Goal: Task Accomplishment & Management: Use online tool/utility

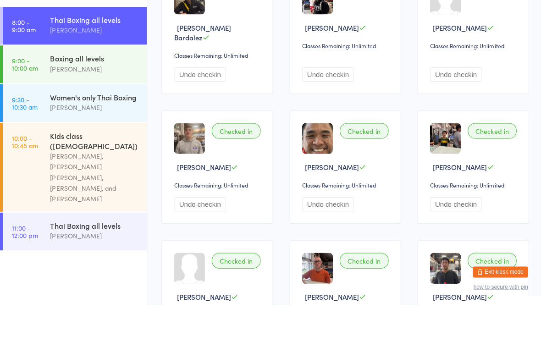
click at [91, 101] on div "[PERSON_NAME]" at bounding box center [94, 106] width 88 height 11
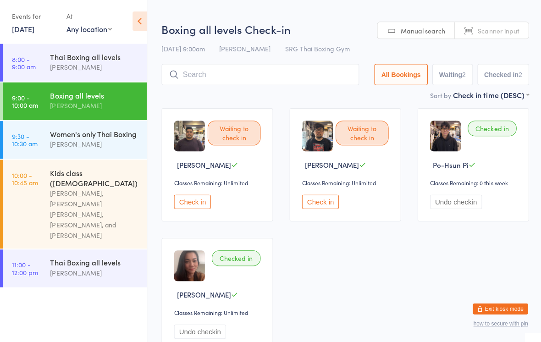
click at [198, 201] on button "Check in" at bounding box center [191, 202] width 37 height 14
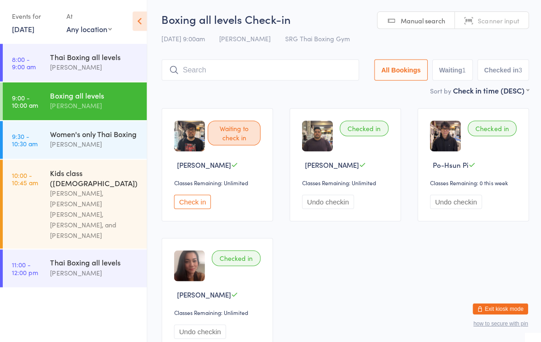
click at [200, 63] on input "search" at bounding box center [259, 70] width 197 height 21
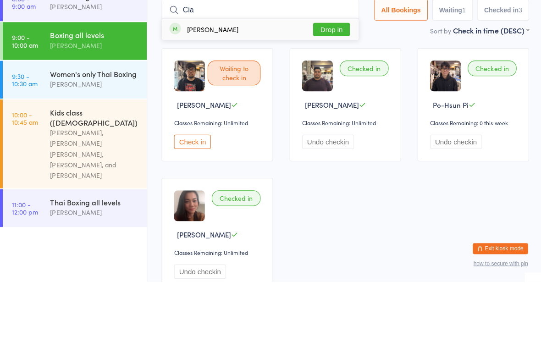
type input "Cia"
click at [326, 84] on button "Drop in" at bounding box center [329, 90] width 37 height 13
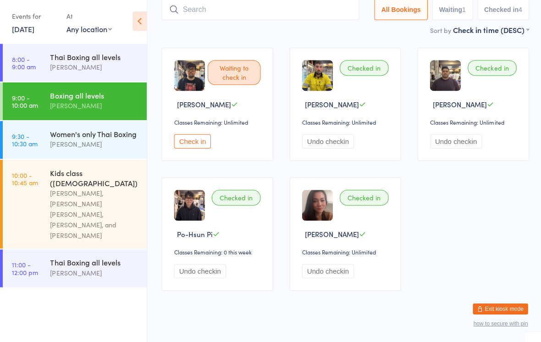
click at [312, 4] on input "search" at bounding box center [259, 10] width 197 height 21
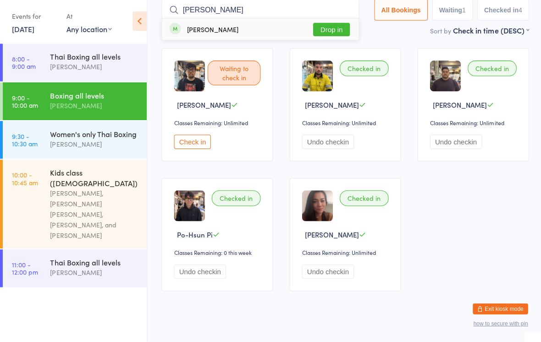
type input "Savo"
click at [336, 35] on button "Drop in" at bounding box center [329, 30] width 37 height 13
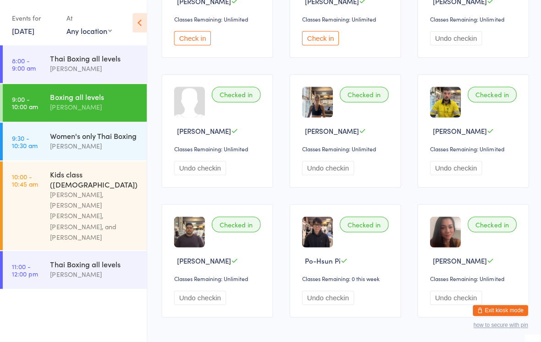
scroll to position [0, 0]
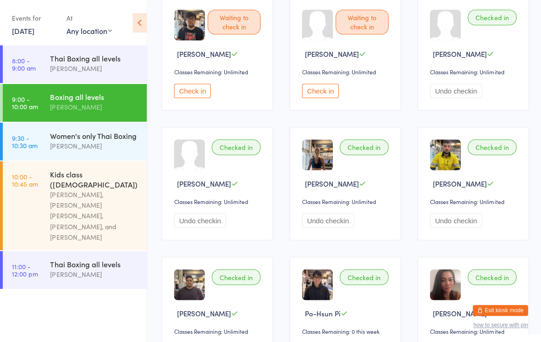
scroll to position [111, 0]
click at [96, 135] on div "Women's only Thai Boxing" at bounding box center [94, 135] width 88 height 10
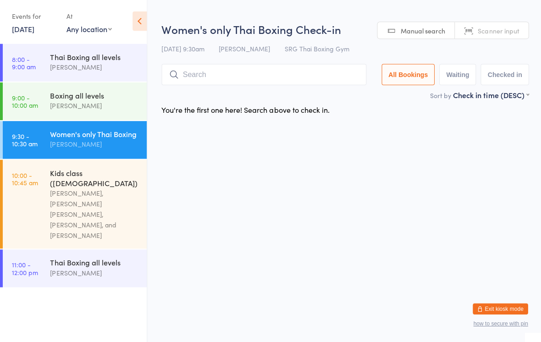
click at [110, 100] on div "Boxing all levels" at bounding box center [94, 96] width 88 height 10
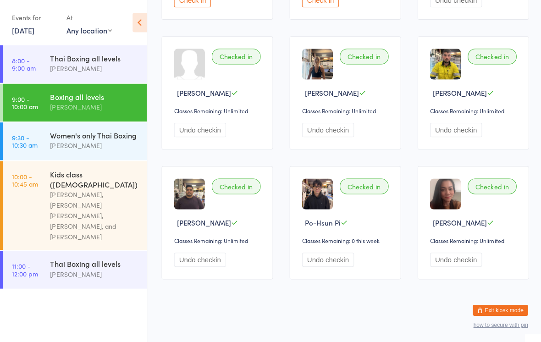
scroll to position [205, 0]
